Goal: Transaction & Acquisition: Purchase product/service

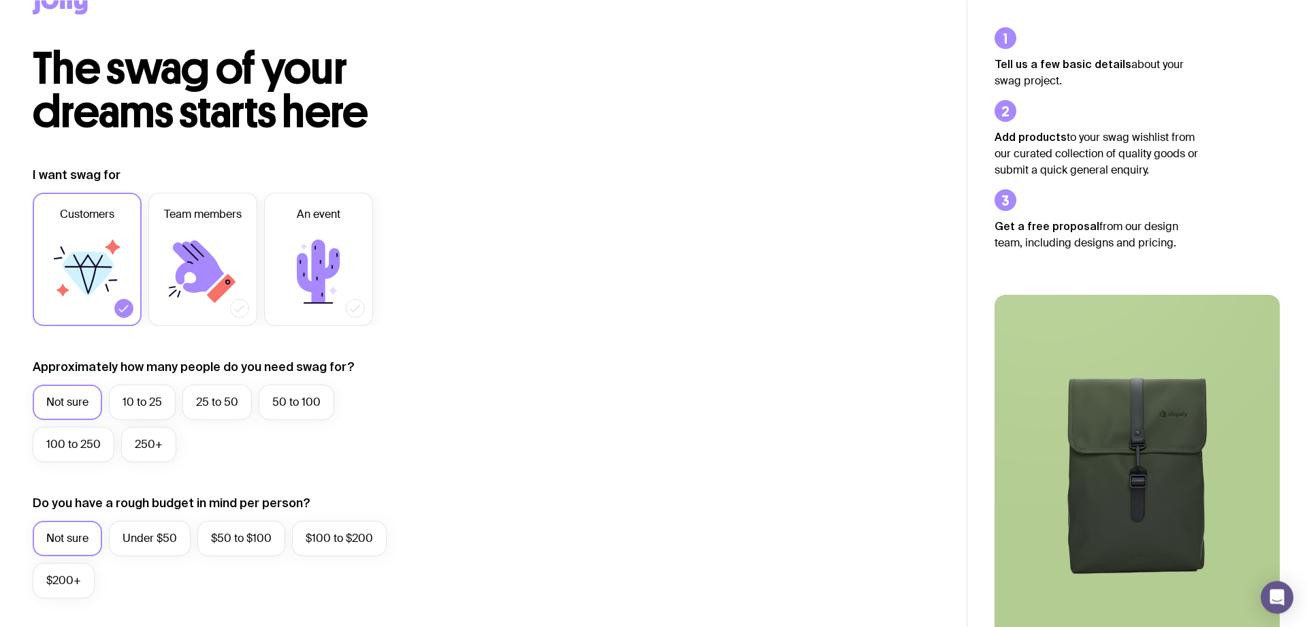
scroll to position [69, 0]
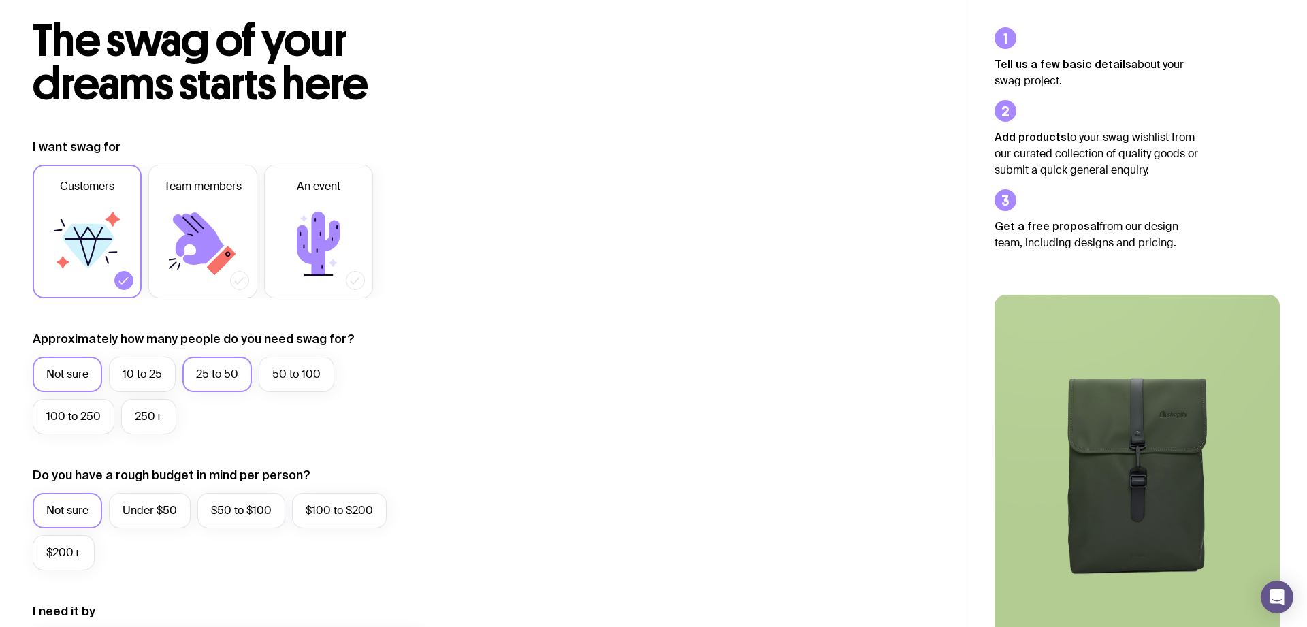
click at [198, 373] on label "25 to 50" at bounding box center [216, 374] width 69 height 35
click at [0, 0] on input "25 to 50" at bounding box center [0, 0] width 0 height 0
click at [159, 507] on label "Under $50" at bounding box center [150, 510] width 82 height 35
click at [0, 0] on input "Under $50" at bounding box center [0, 0] width 0 height 0
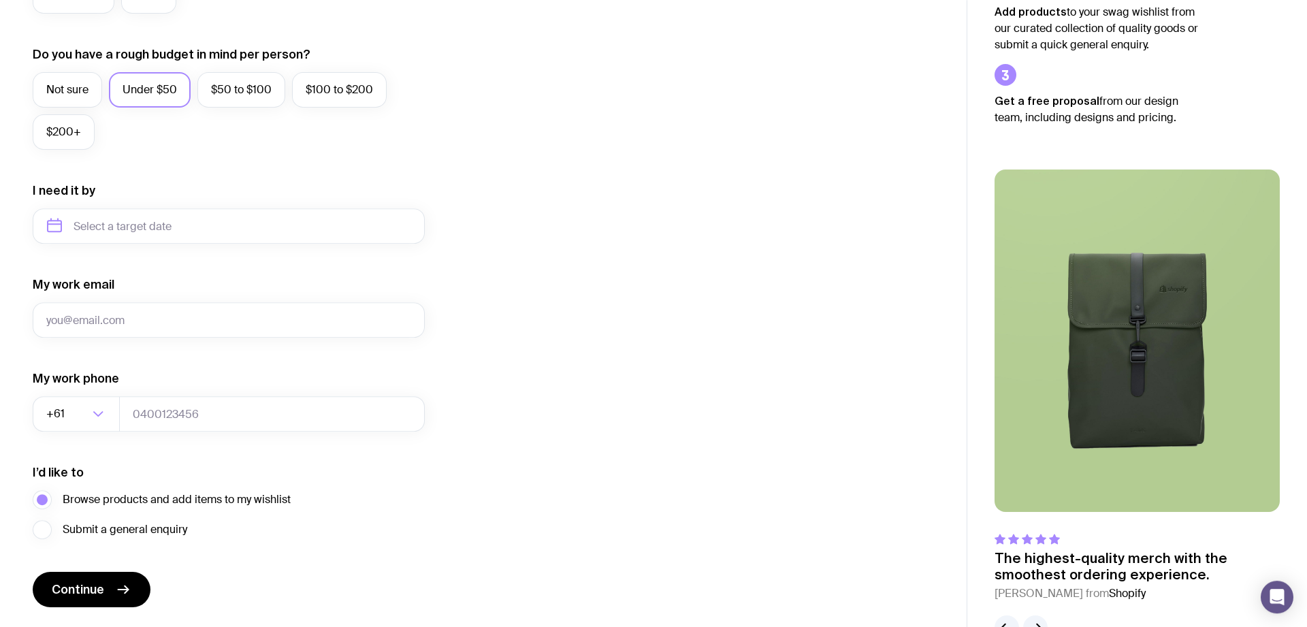
scroll to position [530, 0]
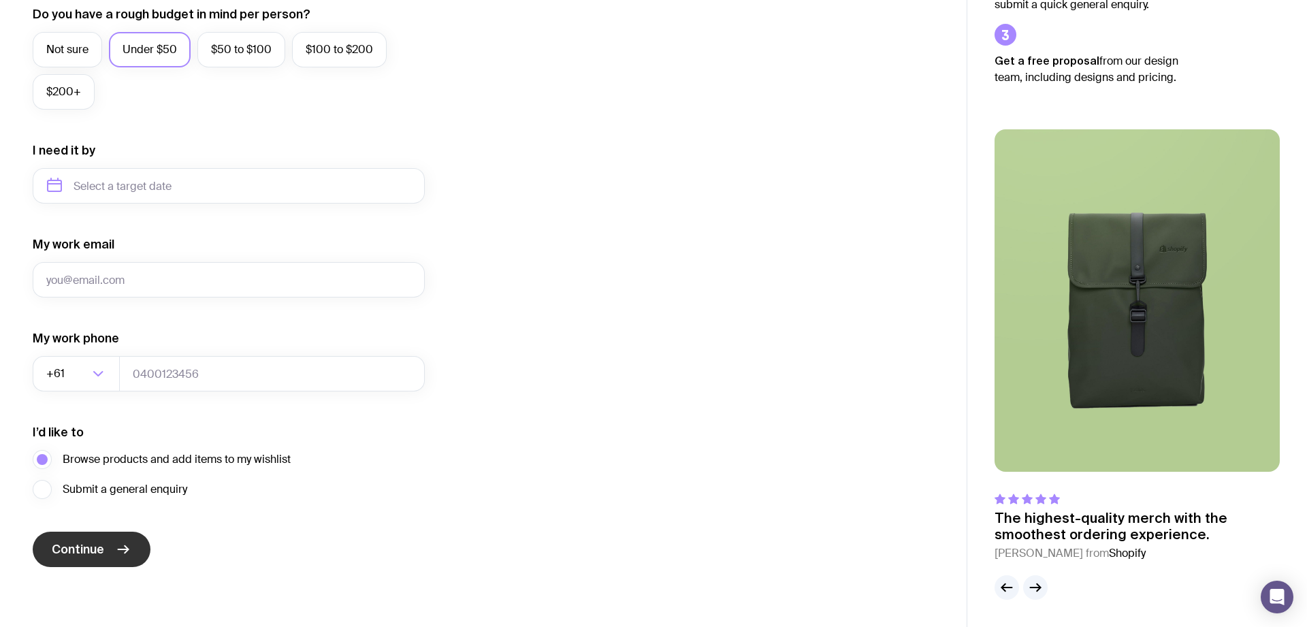
click at [98, 541] on button "Continue" at bounding box center [92, 549] width 118 height 35
type input "asd"
click at [102, 560] on button "Continue" at bounding box center [92, 549] width 118 height 35
type input "1111"
click at [117, 548] on icon "submit" at bounding box center [123, 549] width 16 height 16
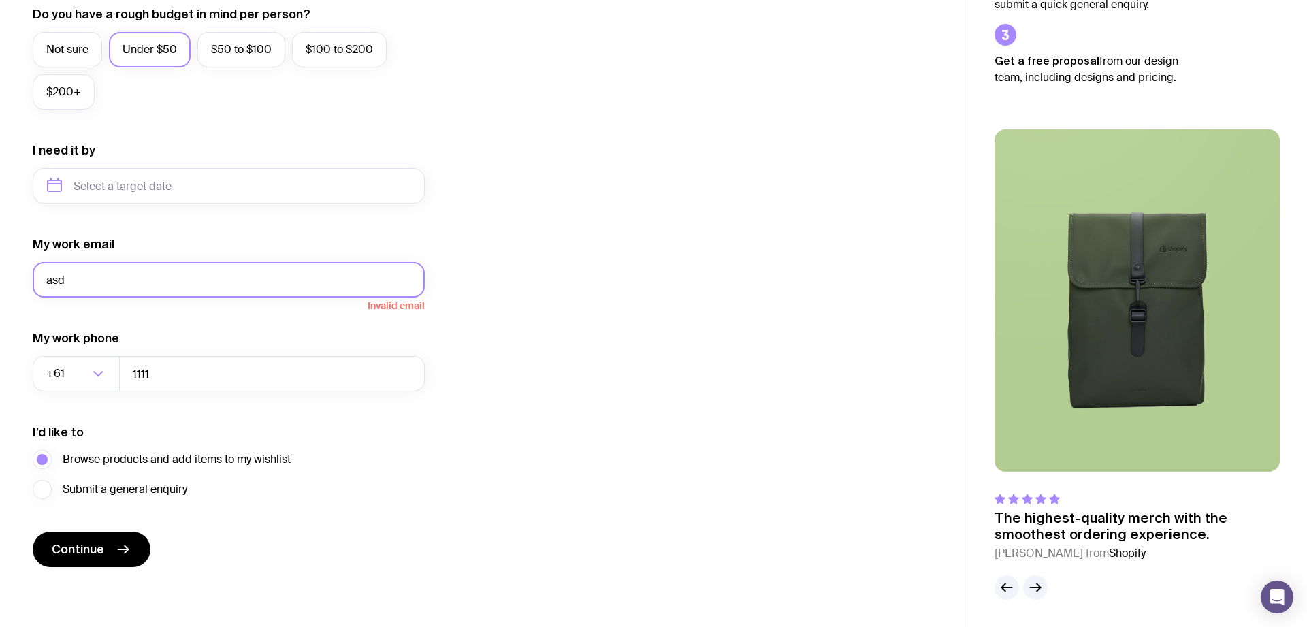
click at [139, 289] on input "asd" at bounding box center [229, 279] width 392 height 35
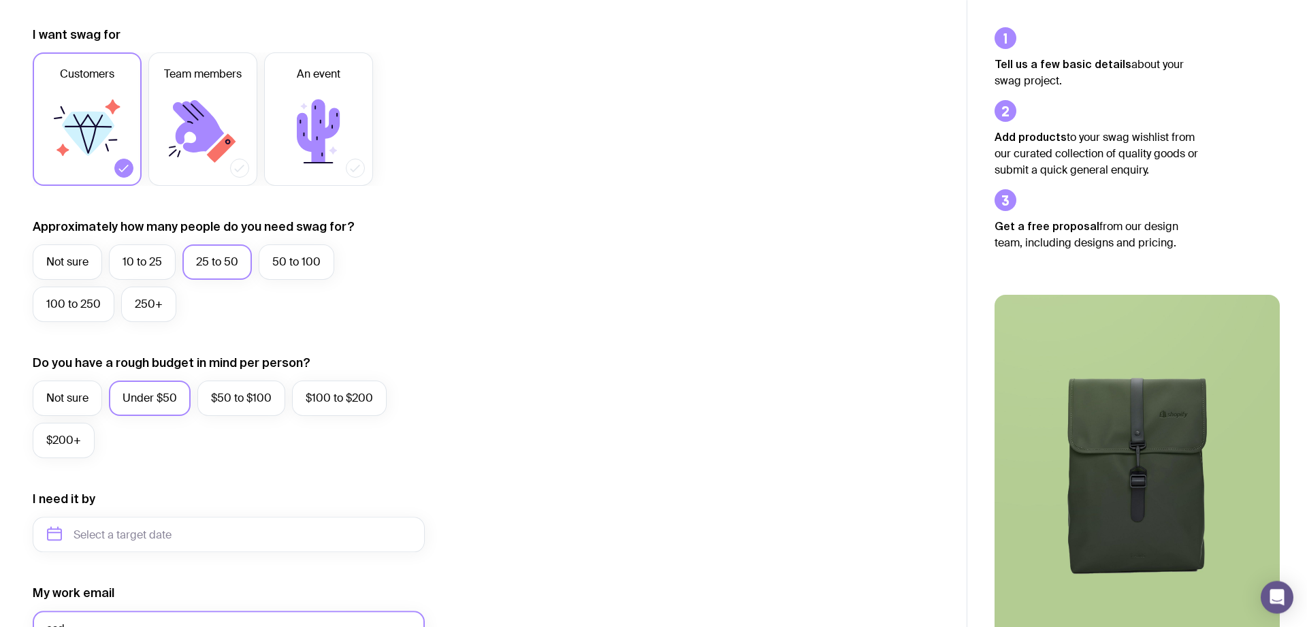
scroll to position [0, 0]
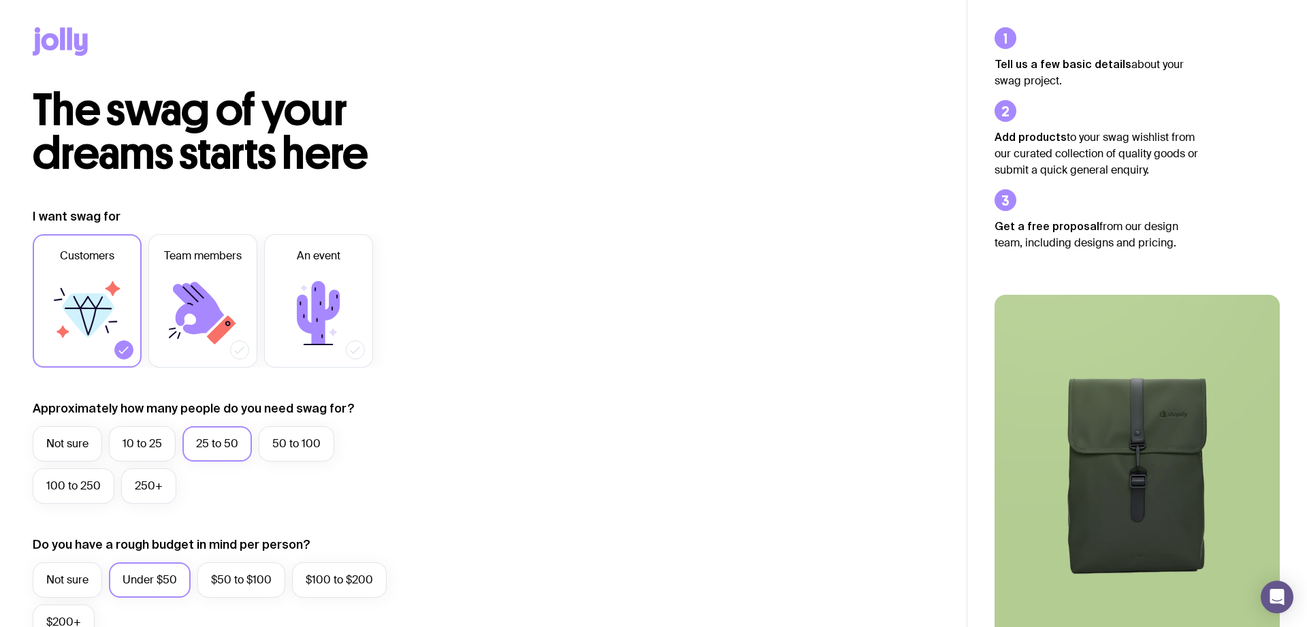
click at [61, 48] on icon at bounding box center [62, 38] width 5 height 22
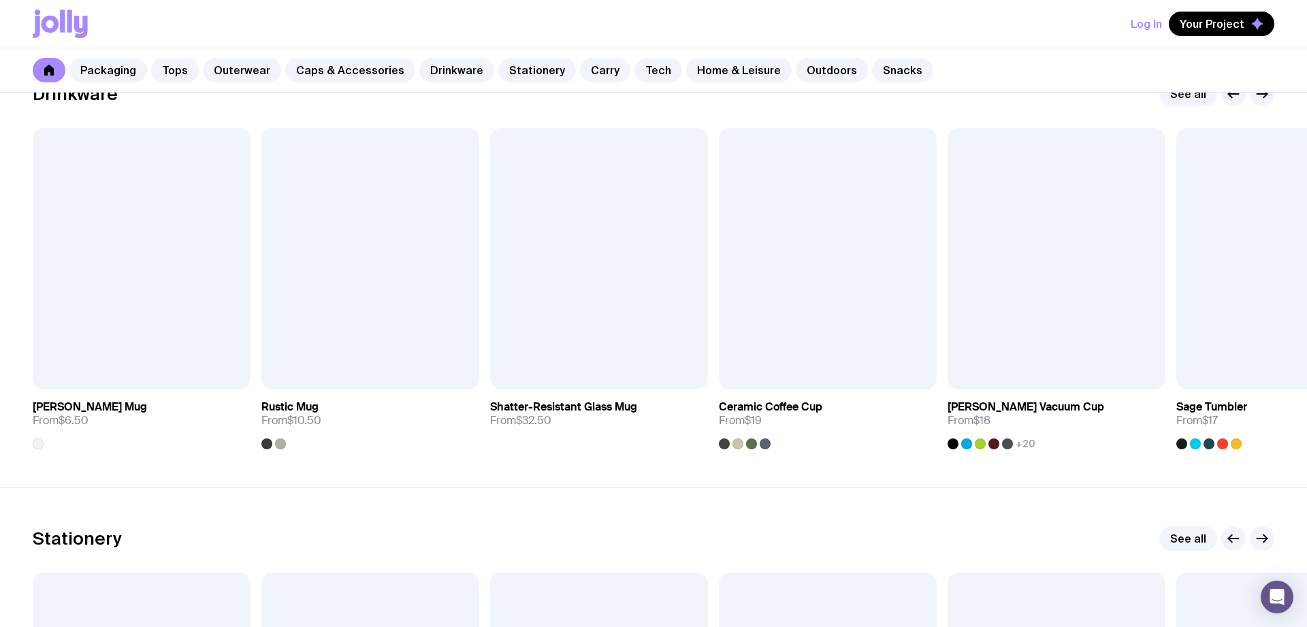
scroll to position [2014, 0]
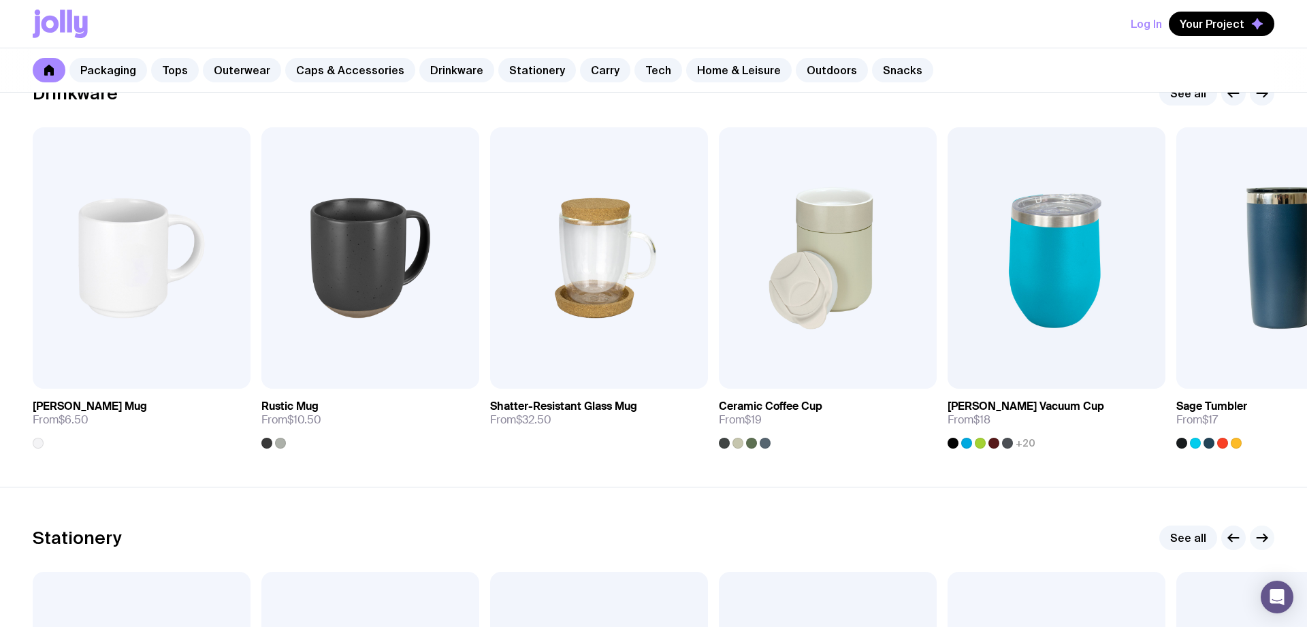
click at [1259, 538] on icon "button" at bounding box center [1263, 538] width 10 height 0
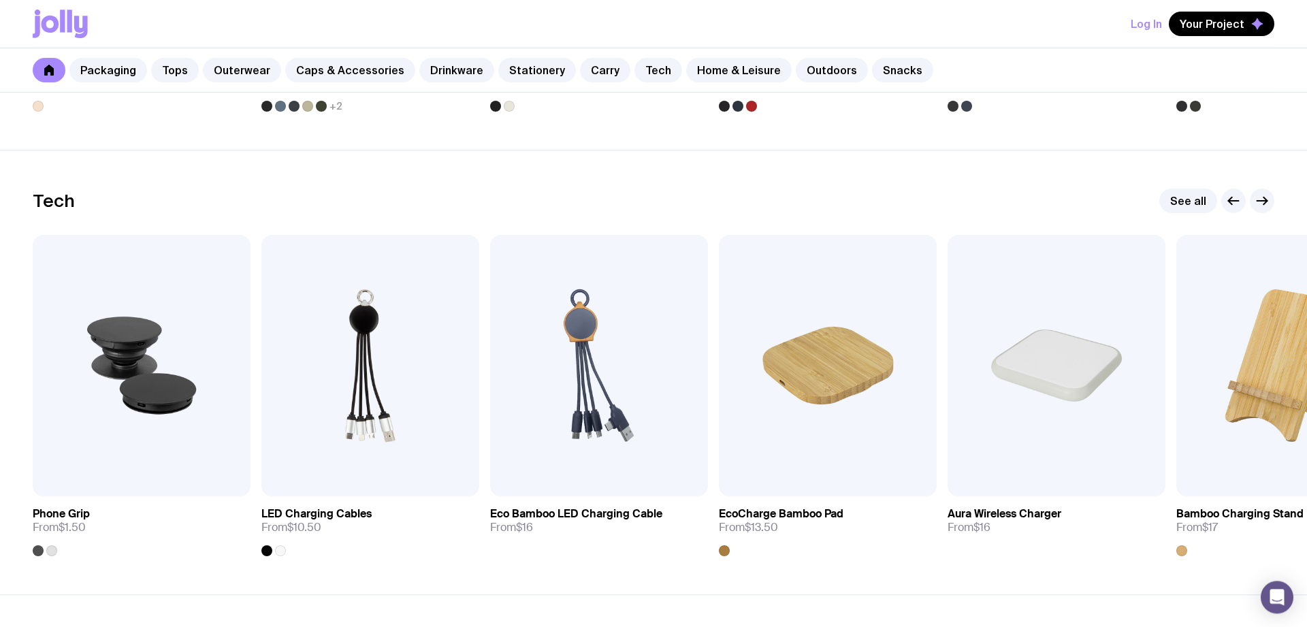
scroll to position [3264, 0]
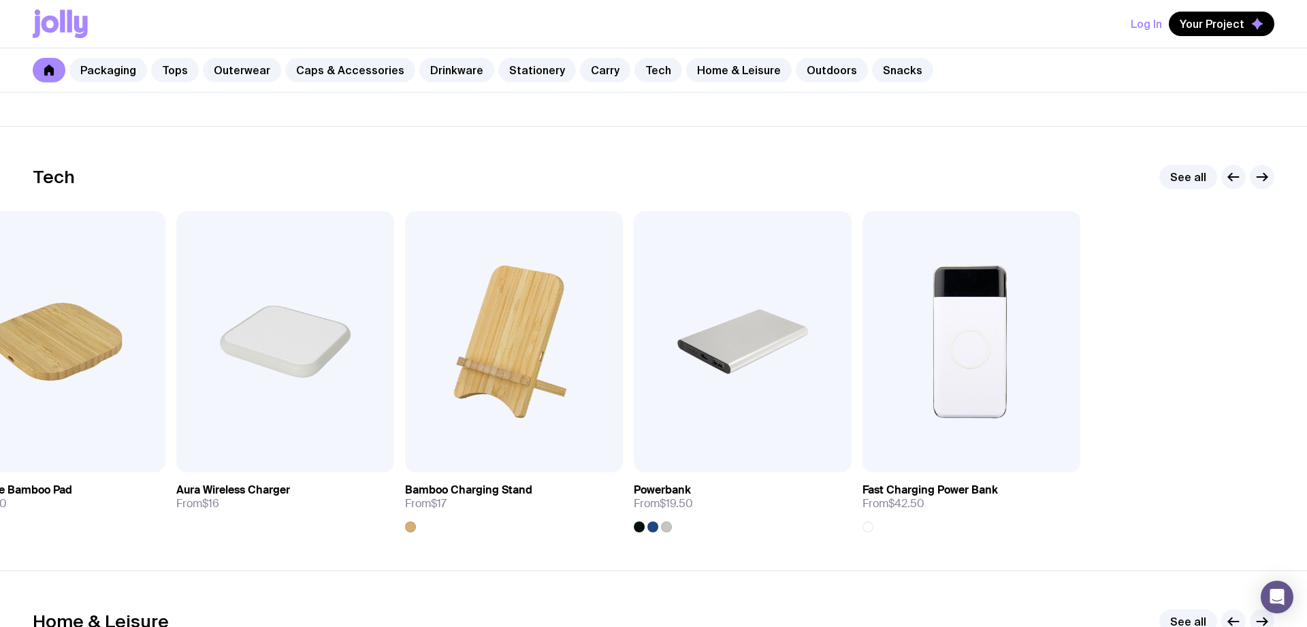
drag, startPoint x: 1174, startPoint y: 415, endPoint x: 450, endPoint y: 438, distance: 724.2
click at [396, 438] on div "Add to wishlist View Phone Grip From $1.50 Add to wishlist View LED Charging Ca…" at bounding box center [654, 371] width 1242 height 321
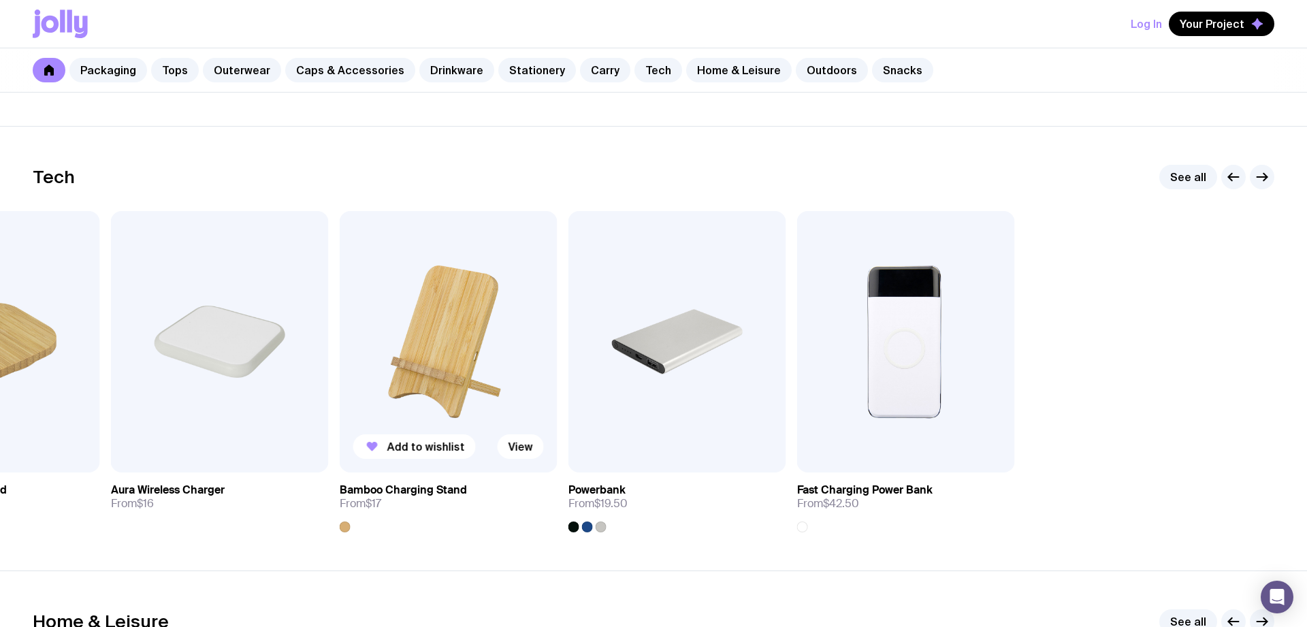
drag, startPoint x: 978, startPoint y: 330, endPoint x: 461, endPoint y: 336, distance: 517.5
click at [443, 338] on div "Add to wishlist View Phone Grip From $1.50 Add to wishlist View LED Charging Ca…" at bounding box center [654, 371] width 1242 height 321
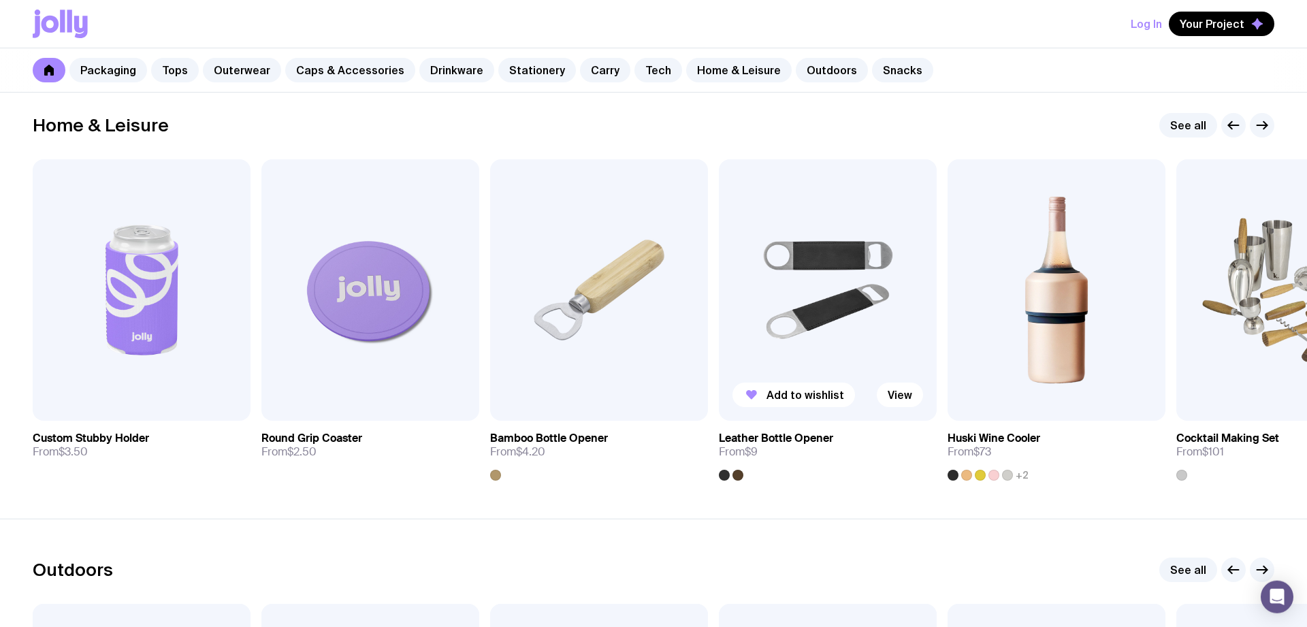
scroll to position [3820, 0]
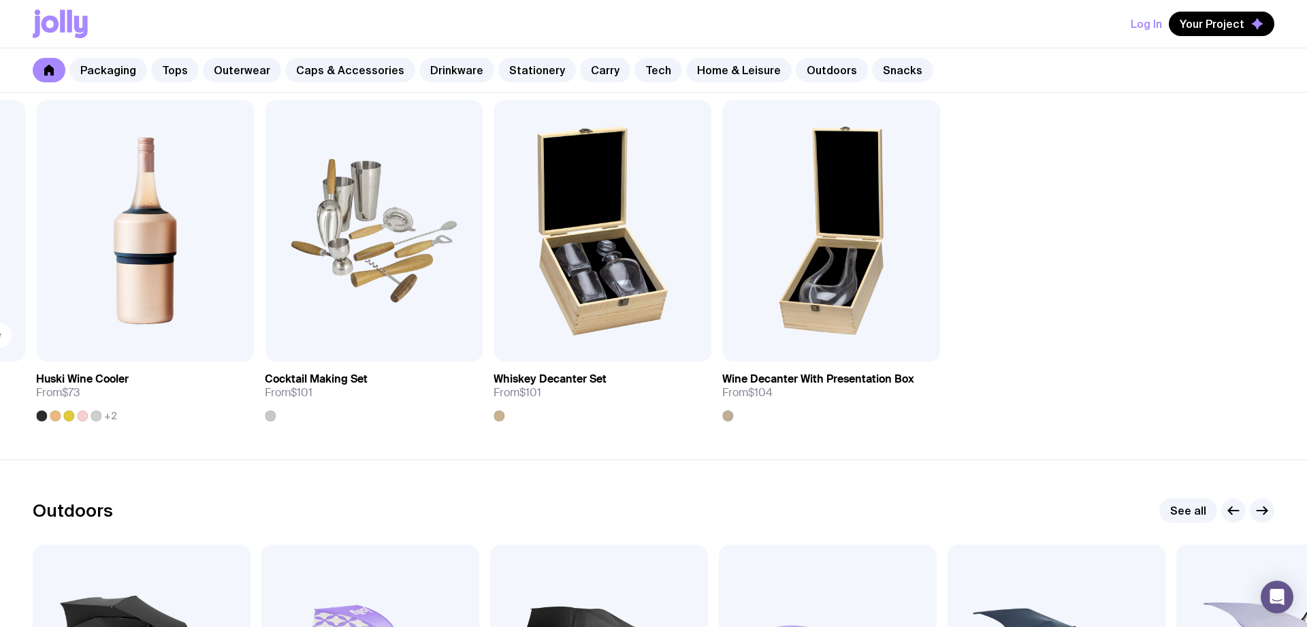
drag, startPoint x: 1119, startPoint y: 254, endPoint x: 6, endPoint y: 257, distance: 1113.3
click at [33, 257] on div "Add to wishlist View Custom Stubby Holder From $3.50 Add to wishlist View Round…" at bounding box center [654, 260] width 1242 height 321
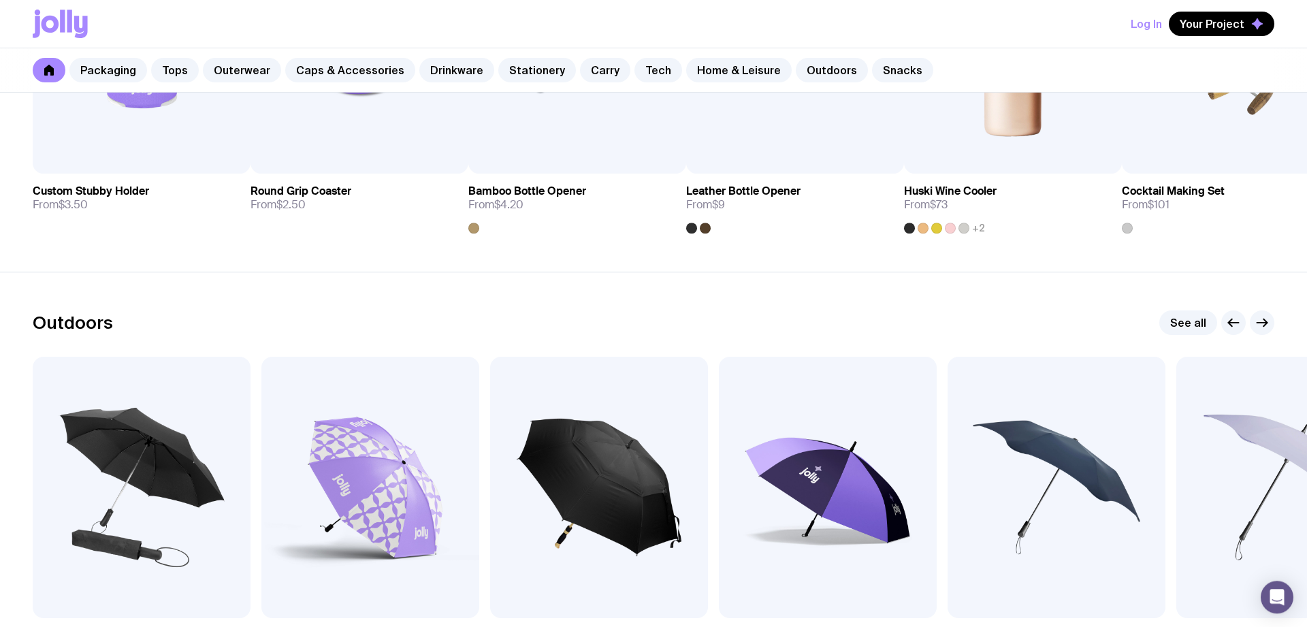
scroll to position [4098, 0]
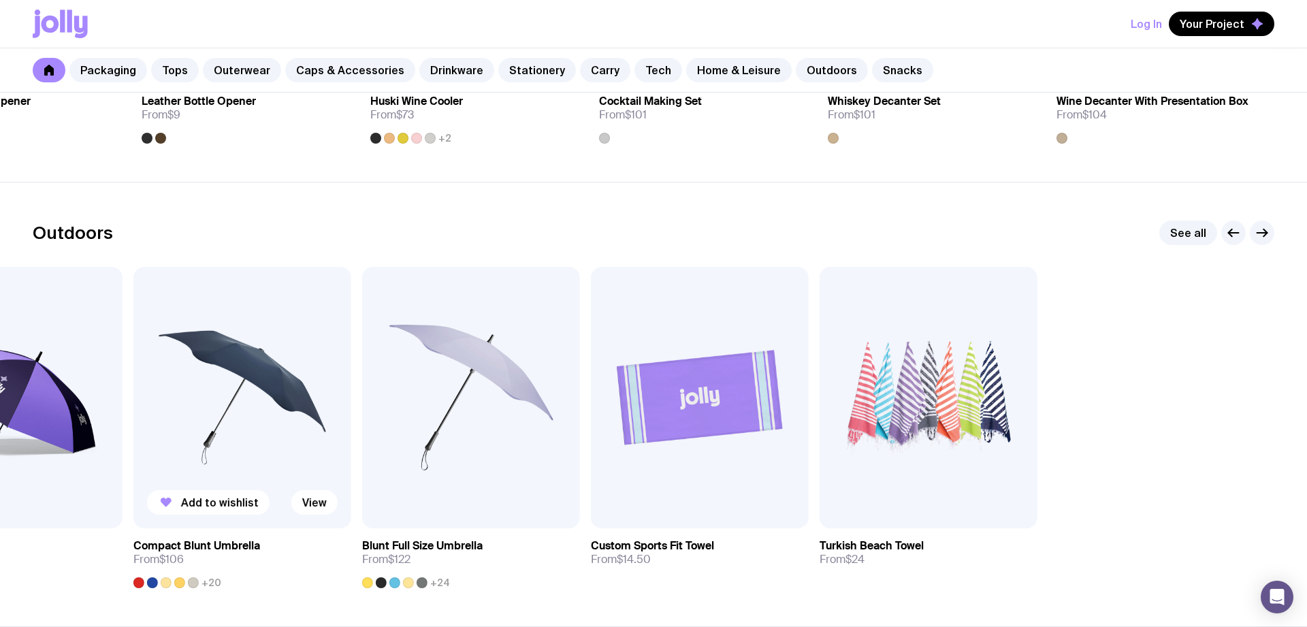
drag, startPoint x: 892, startPoint y: 314, endPoint x: 209, endPoint y: 342, distance: 683.5
click at [209, 342] on img at bounding box center [242, 397] width 218 height 261
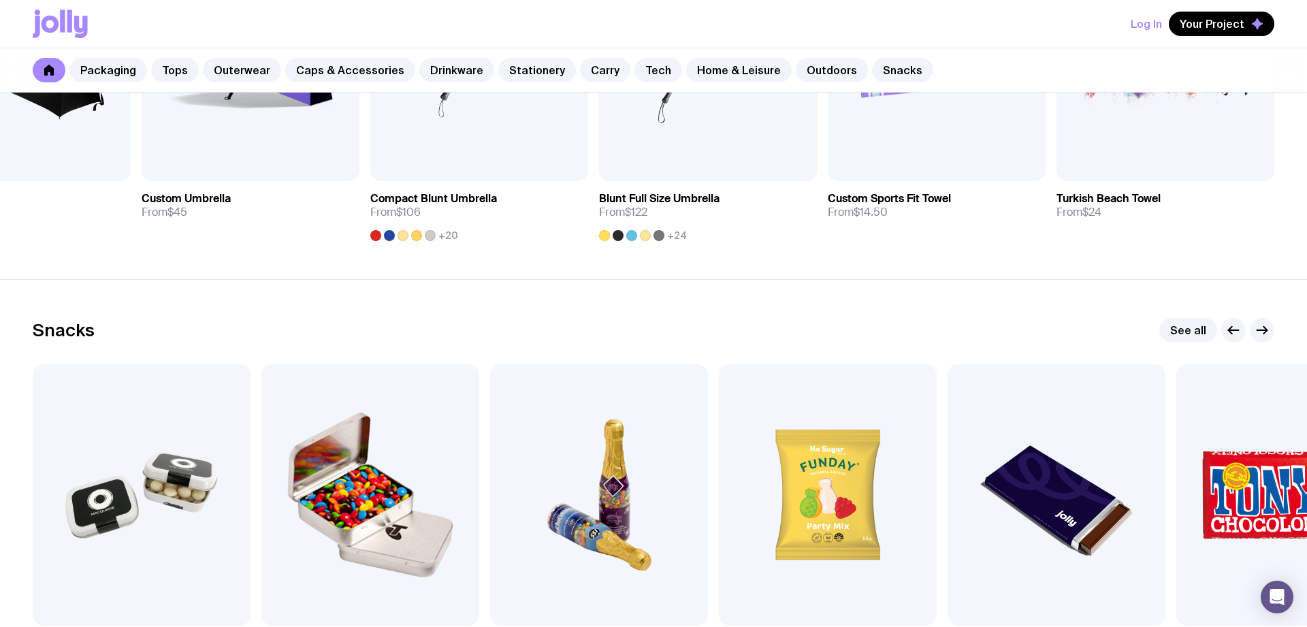
scroll to position [4514, 0]
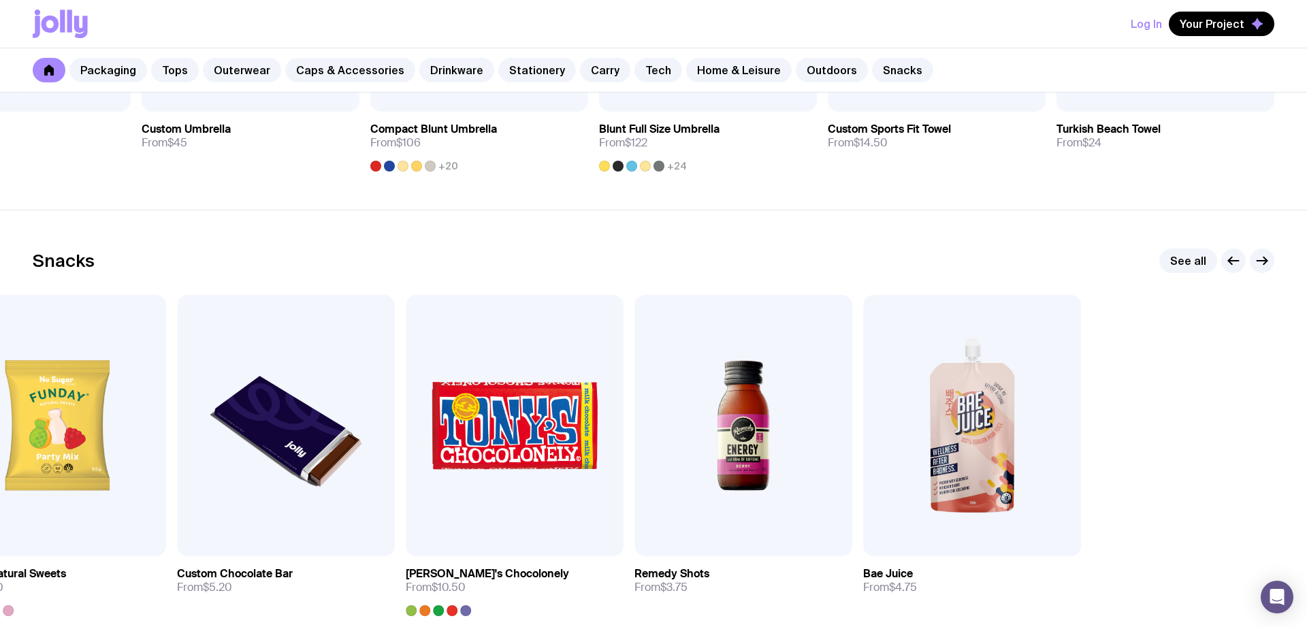
drag, startPoint x: 1170, startPoint y: 426, endPoint x: -147, endPoint y: 430, distance: 1317.5
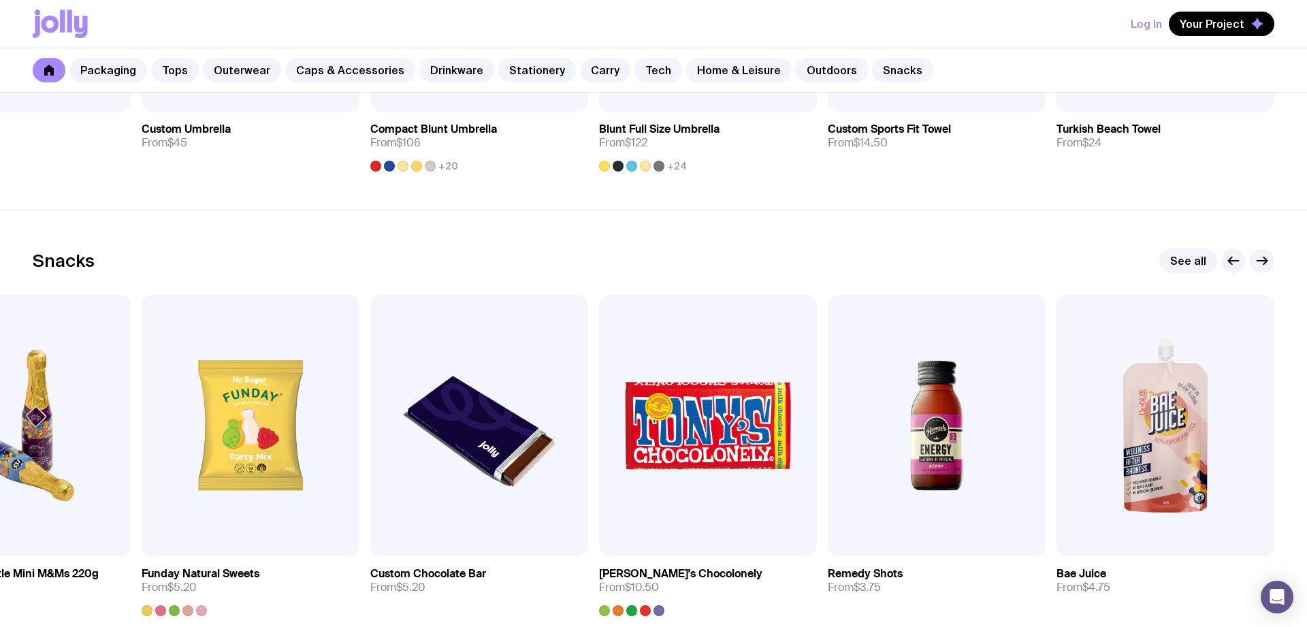
scroll to position [4691, 0]
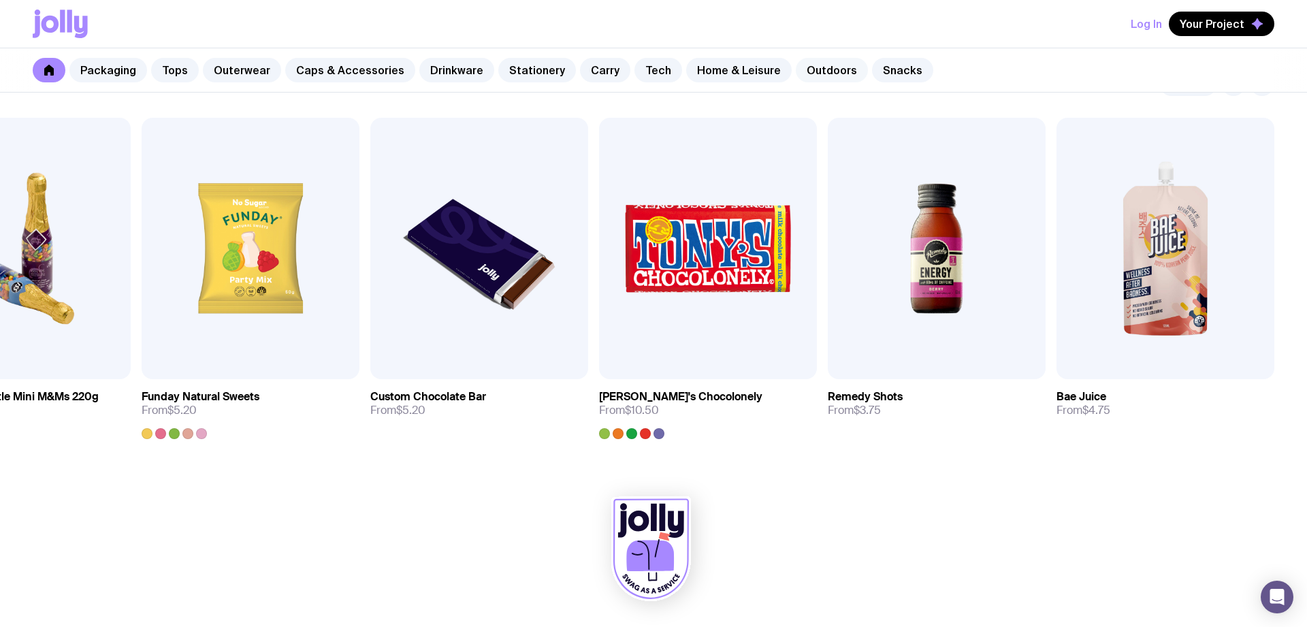
click at [820, 70] on link "Outdoors" at bounding box center [832, 70] width 72 height 25
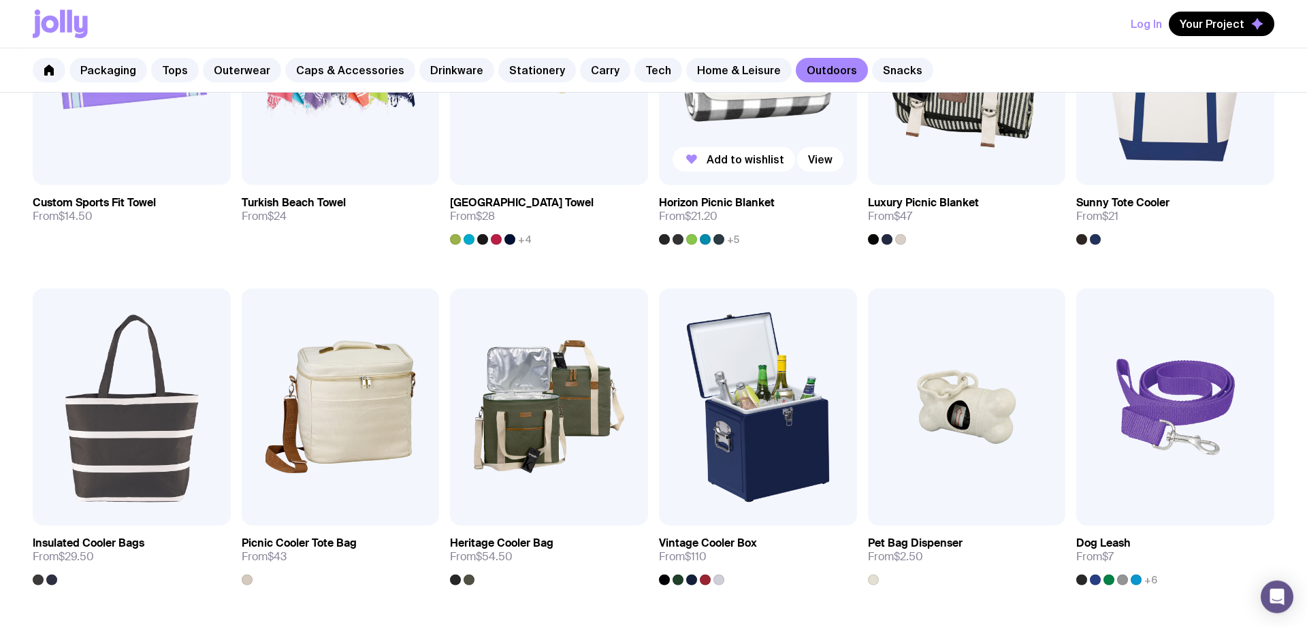
scroll to position [724, 0]
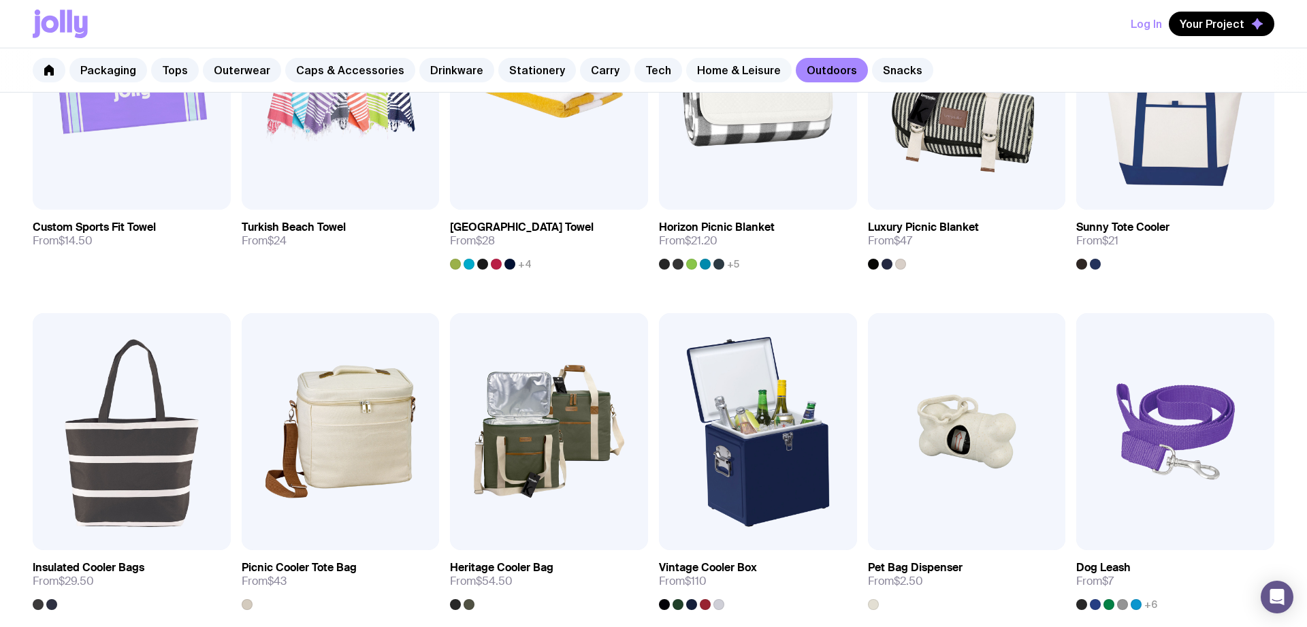
click at [715, 67] on link "Home & Leisure" at bounding box center [739, 70] width 106 height 25
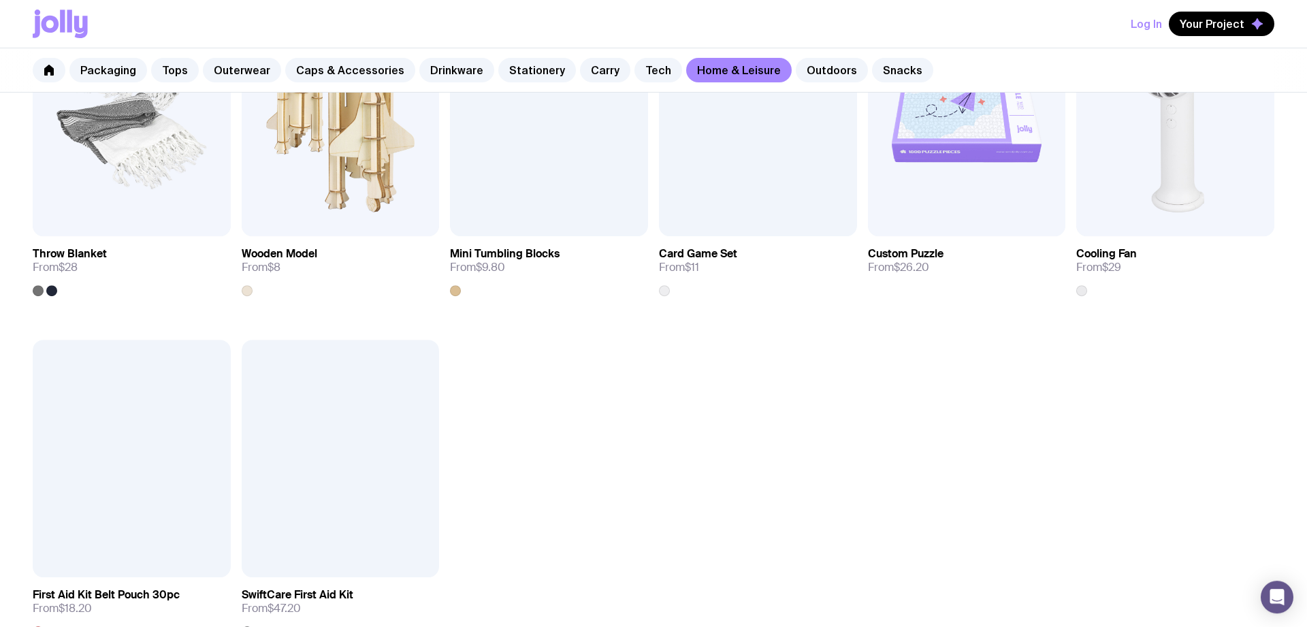
scroll to position [1806, 0]
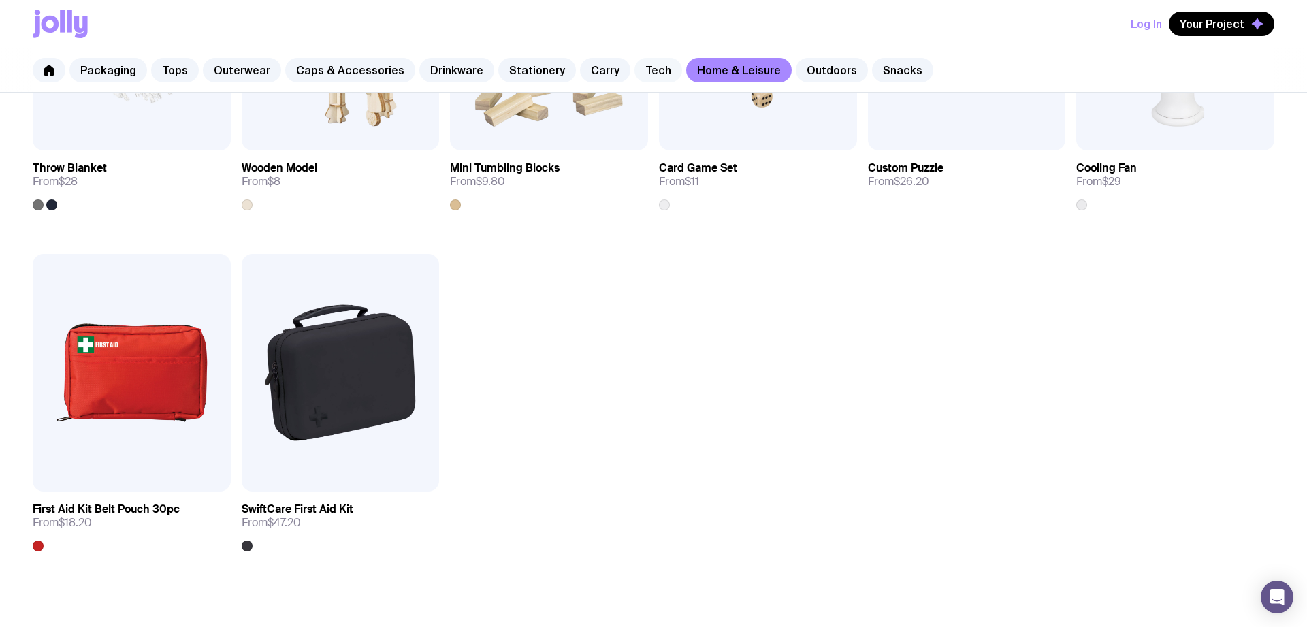
click at [635, 65] on link "Tech" at bounding box center [659, 70] width 48 height 25
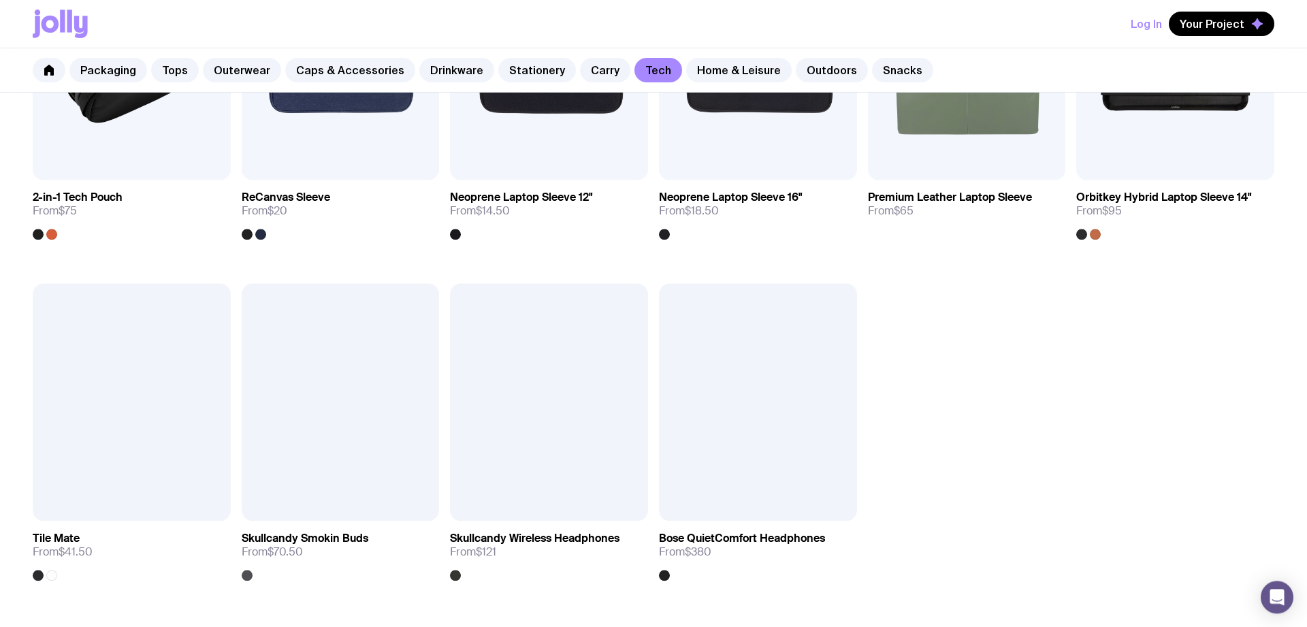
scroll to position [1458, 0]
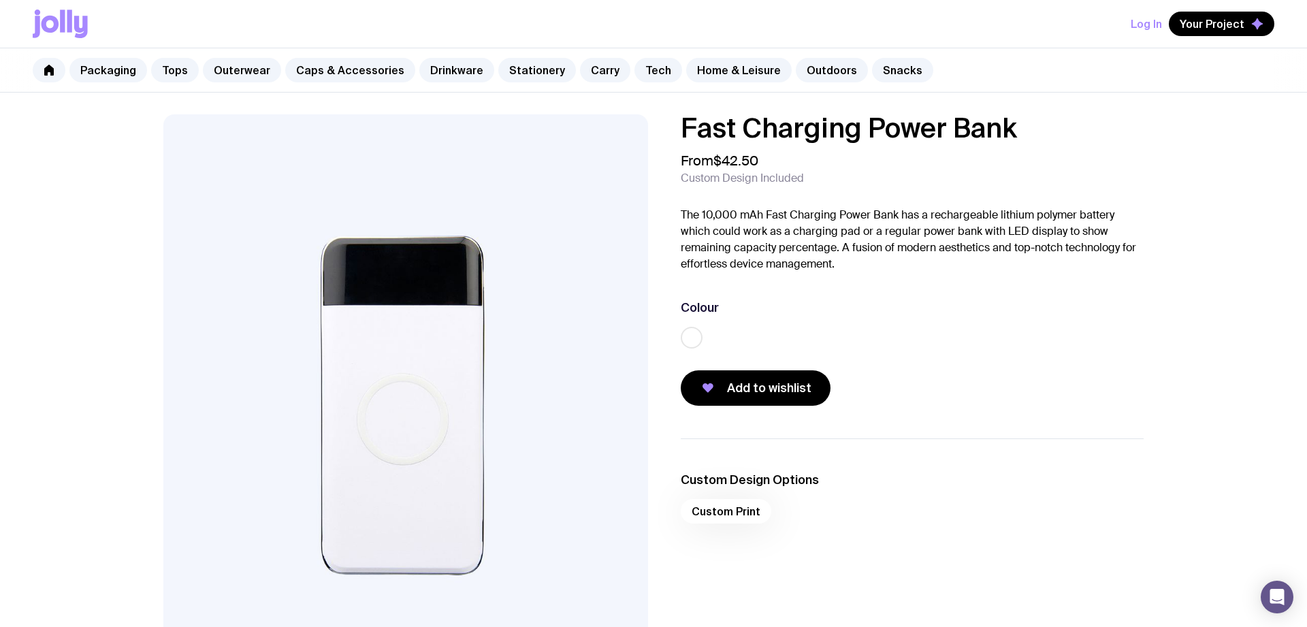
click at [1019, 223] on p "The 10,000 mAh Fast Charging Power Bank has a rechargeable lithium polymer batt…" at bounding box center [912, 239] width 463 height 65
click at [686, 345] on label at bounding box center [692, 338] width 22 height 22
click at [0, 0] on input "radio" at bounding box center [0, 0] width 0 height 0
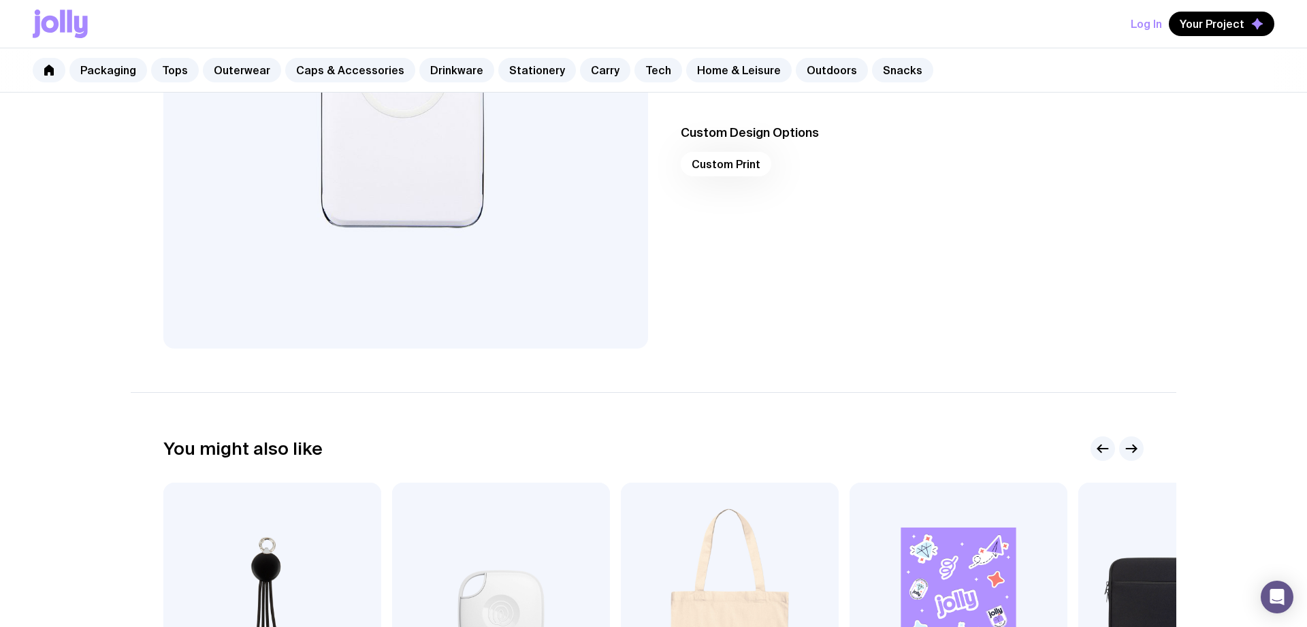
scroll to position [625, 0]
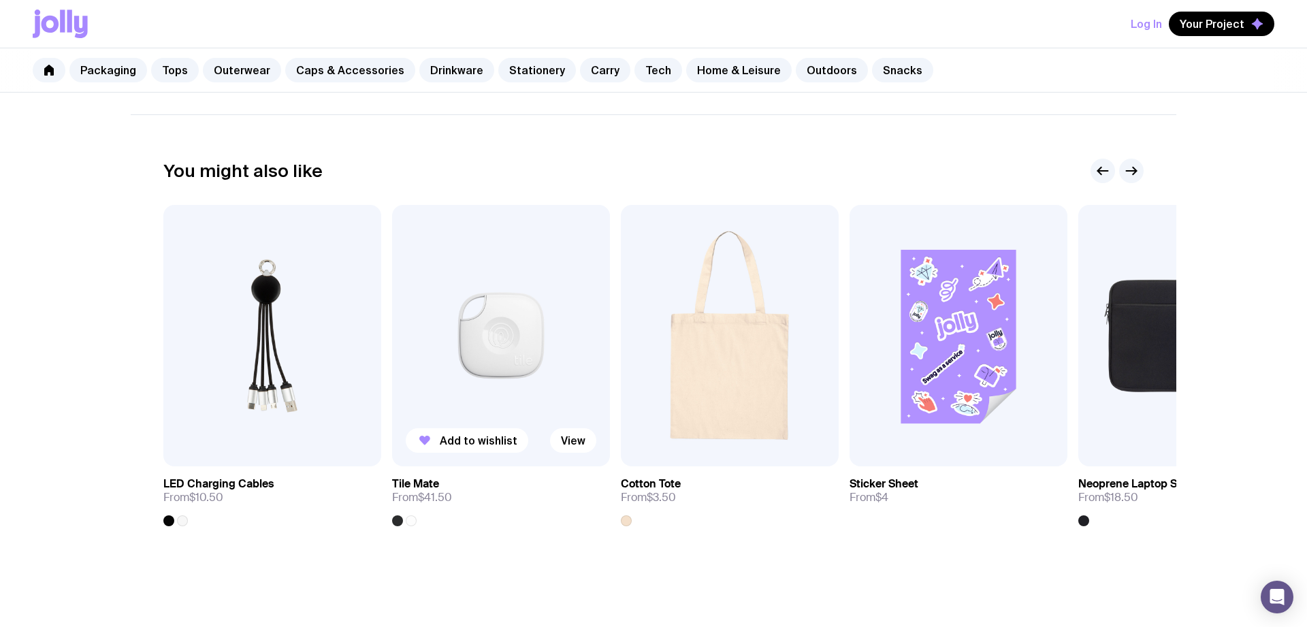
click at [490, 348] on img at bounding box center [501, 335] width 218 height 261
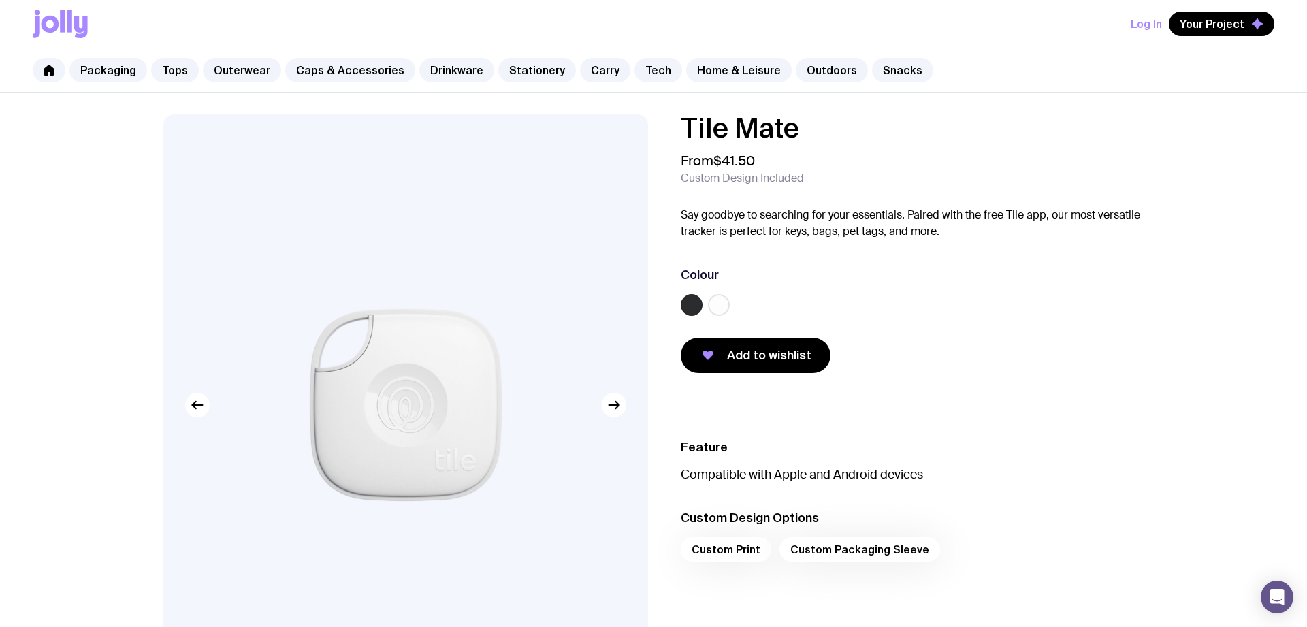
click at [1023, 248] on div "Tile Mate From $41.50 Custom Design Included Say goodbye to searching for your …" at bounding box center [912, 243] width 463 height 259
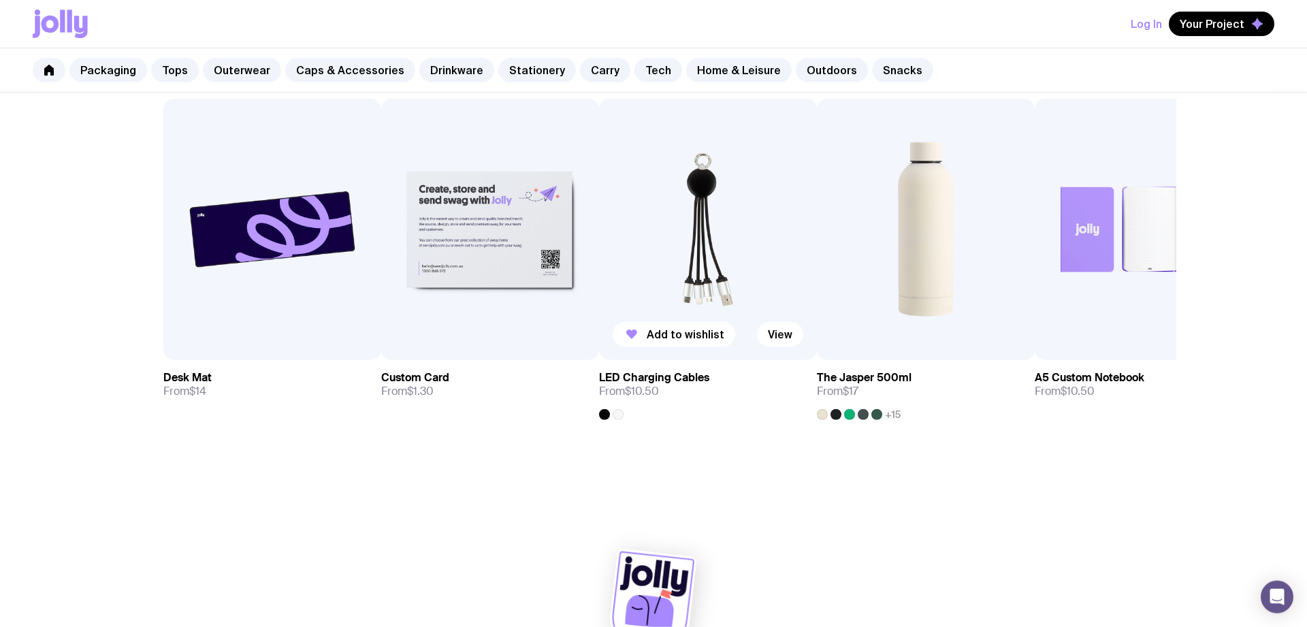
scroll to position [842, 0]
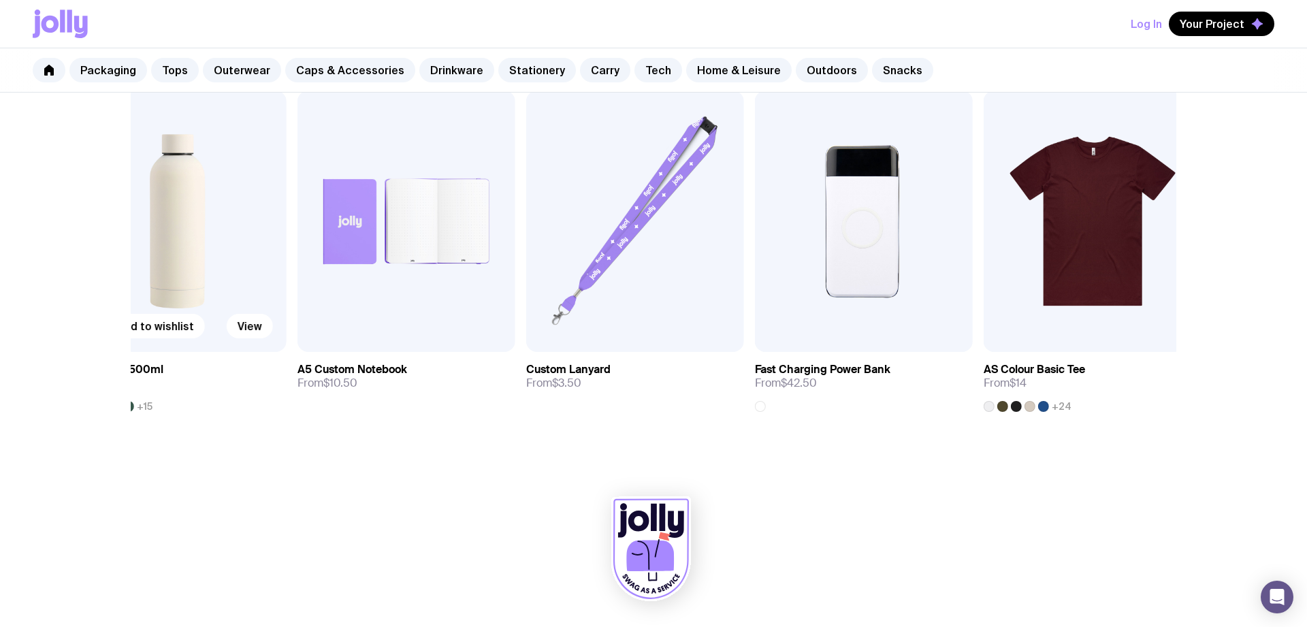
drag, startPoint x: 990, startPoint y: 312, endPoint x: 159, endPoint y: 353, distance: 832.4
click at [159, 353] on div "Add to wishlist View The Jasper 500ml From $17 +15" at bounding box center [178, 251] width 218 height 321
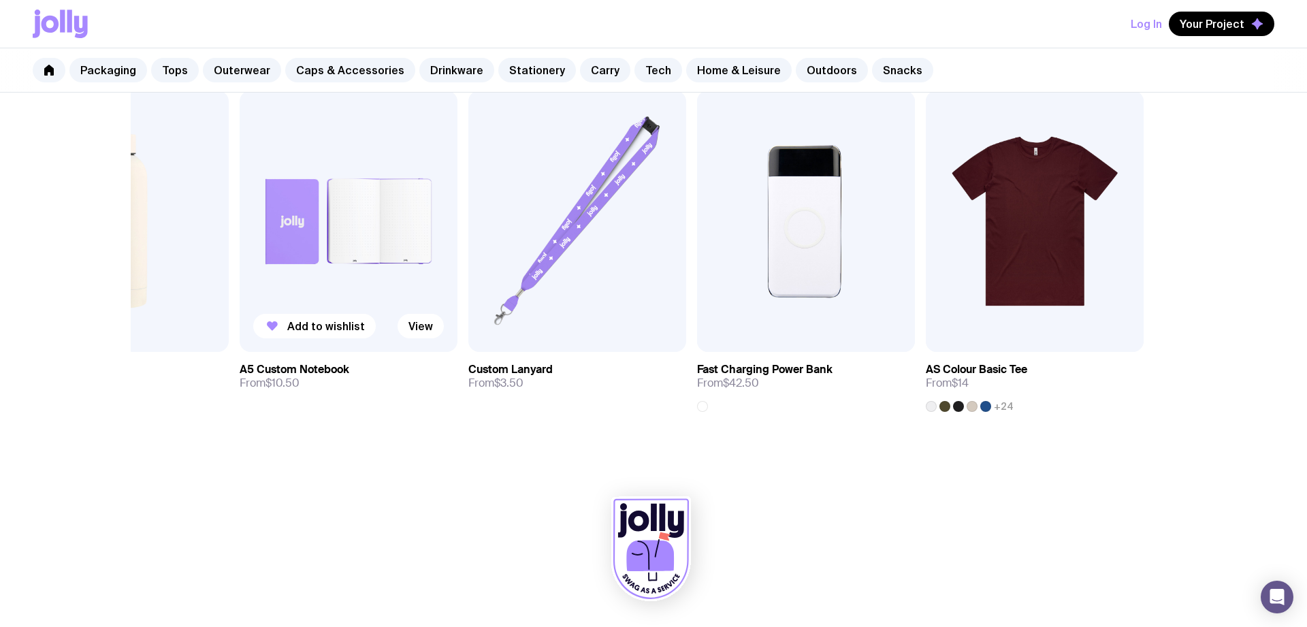
drag, startPoint x: 922, startPoint y: 293, endPoint x: 294, endPoint y: 322, distance: 628.5
click at [294, 322] on div "Add to wishlist View Desk Mat From $14 Add to wishlist View Custom Card From $1…" at bounding box center [653, 251] width 980 height 321
